Goal: Task Accomplishment & Management: Use online tool/utility

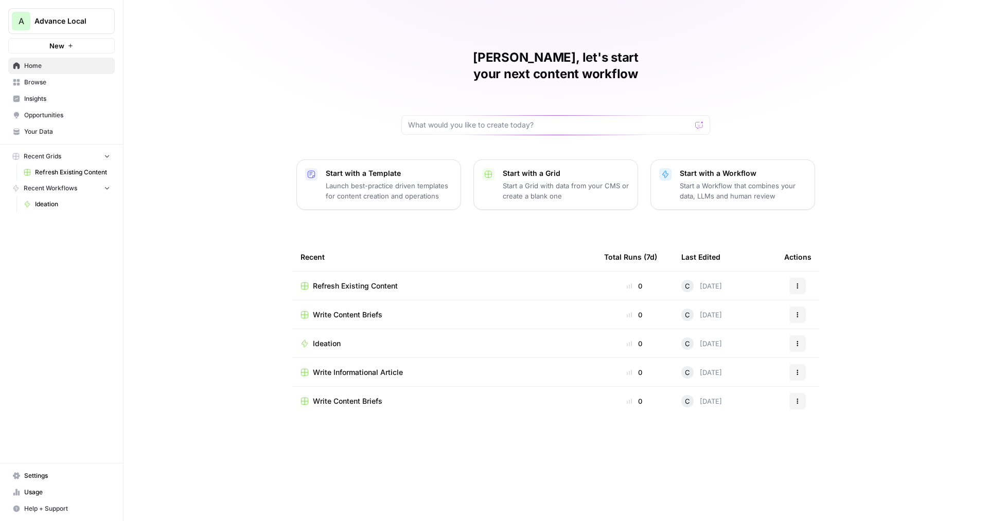
click at [55, 129] on span "Your Data" at bounding box center [67, 131] width 86 height 9
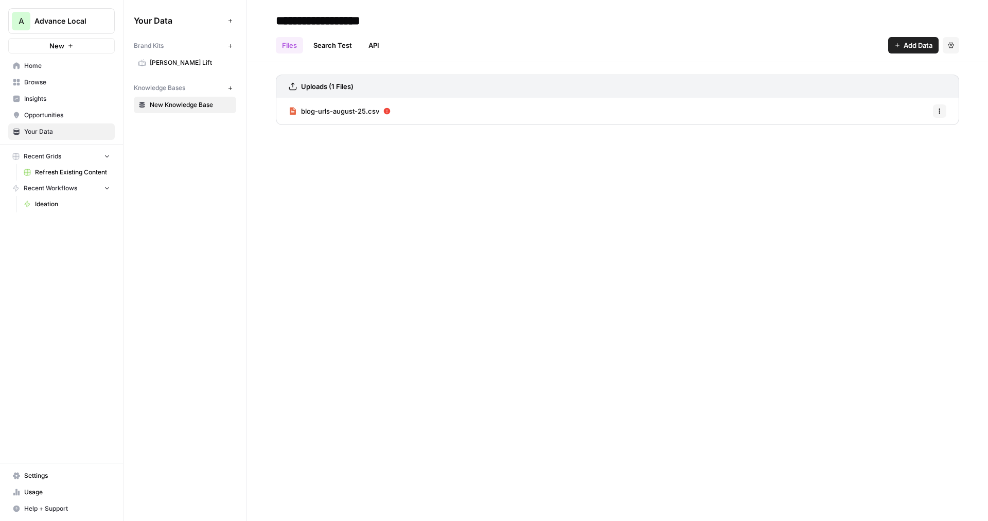
click at [234, 46] on button "New" at bounding box center [230, 46] width 12 height 12
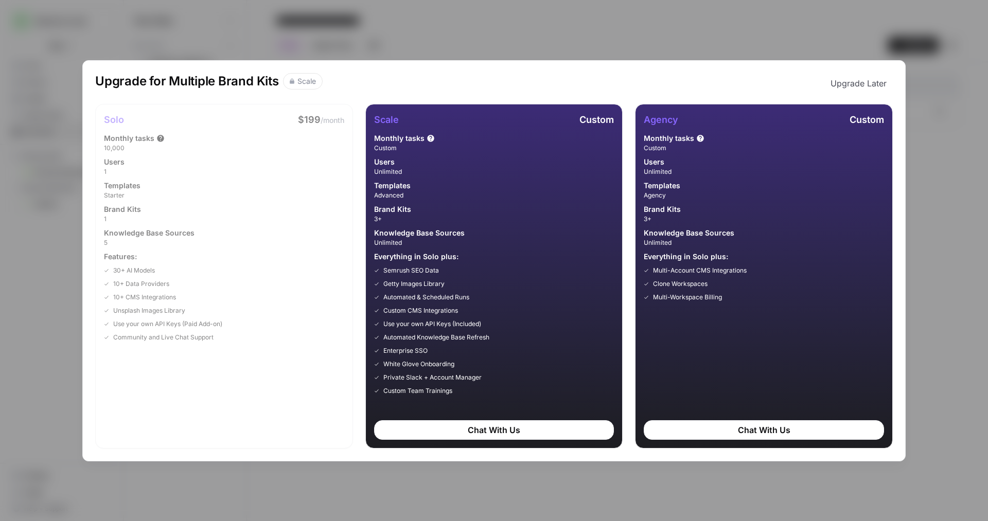
click at [342, 43] on div "Upgrade for Multiple Brand Kits Scale Upgrade Later Solo $199 /month Monthly ta…" at bounding box center [494, 260] width 988 height 521
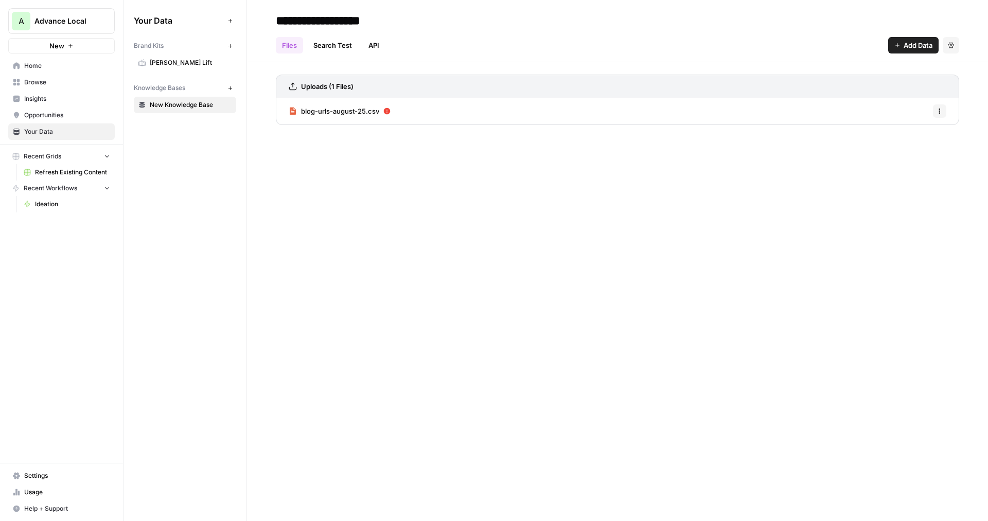
click at [342, 140] on div "**********" at bounding box center [617, 260] width 741 height 521
click at [28, 493] on span "Usage" at bounding box center [67, 492] width 86 height 9
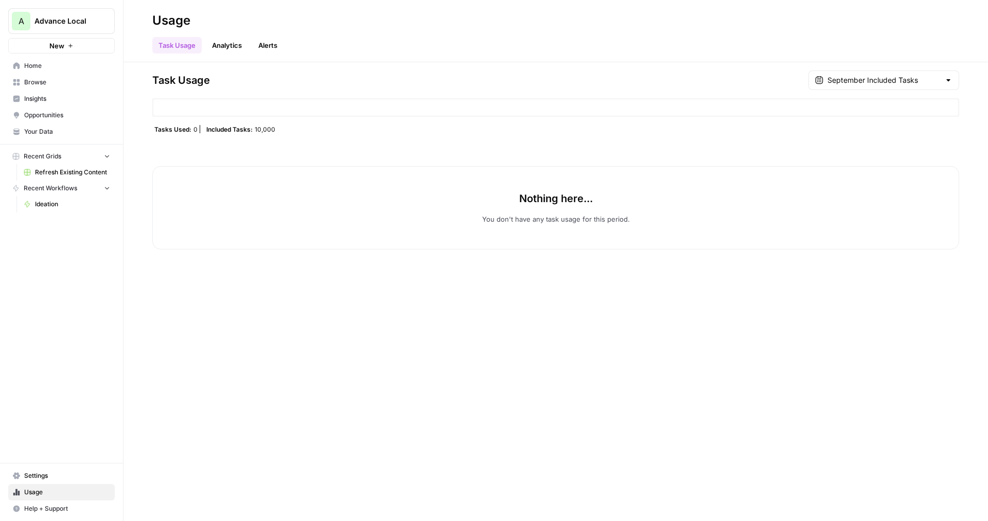
click at [285, 134] on div "Task Usage September Included Tasks Tasks Used: 0 Included Tasks: 10,000 Nothin…" at bounding box center [555, 159] width 807 height 179
